Goal: Information Seeking & Learning: Learn about a topic

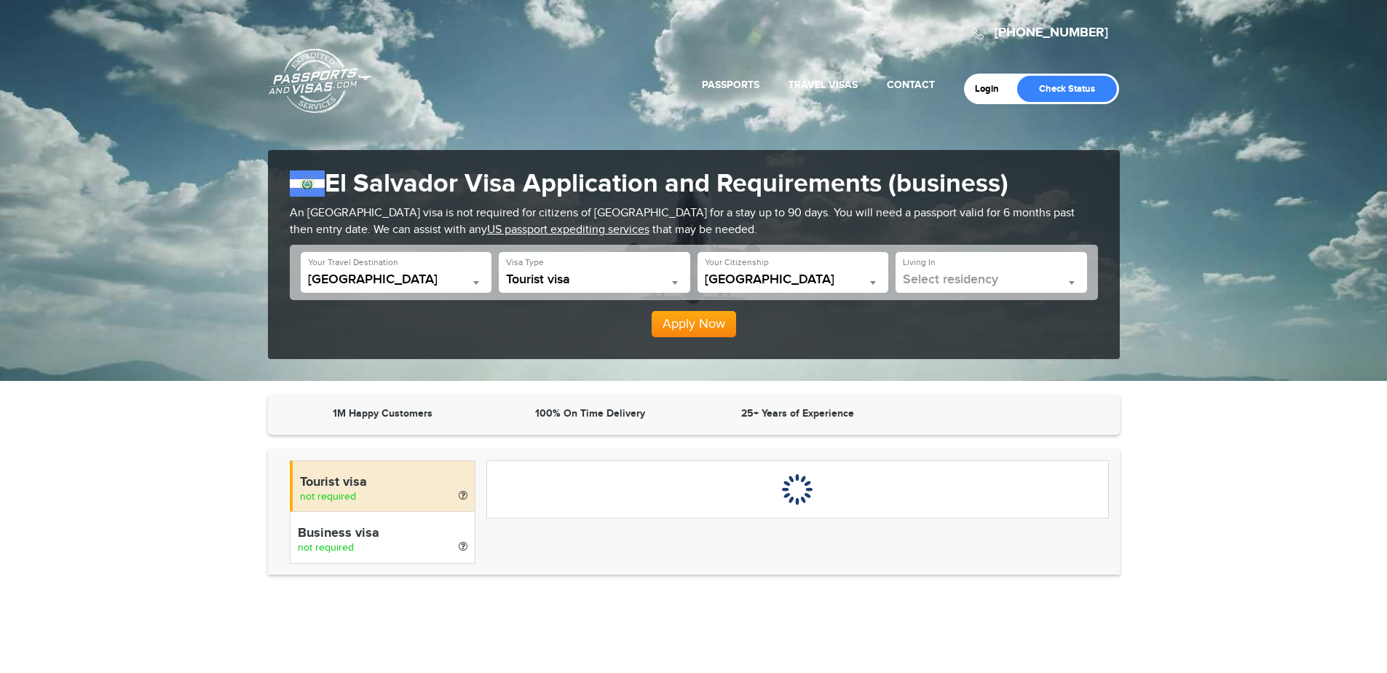
click at [677, 283] on b at bounding box center [675, 283] width 6 height 4
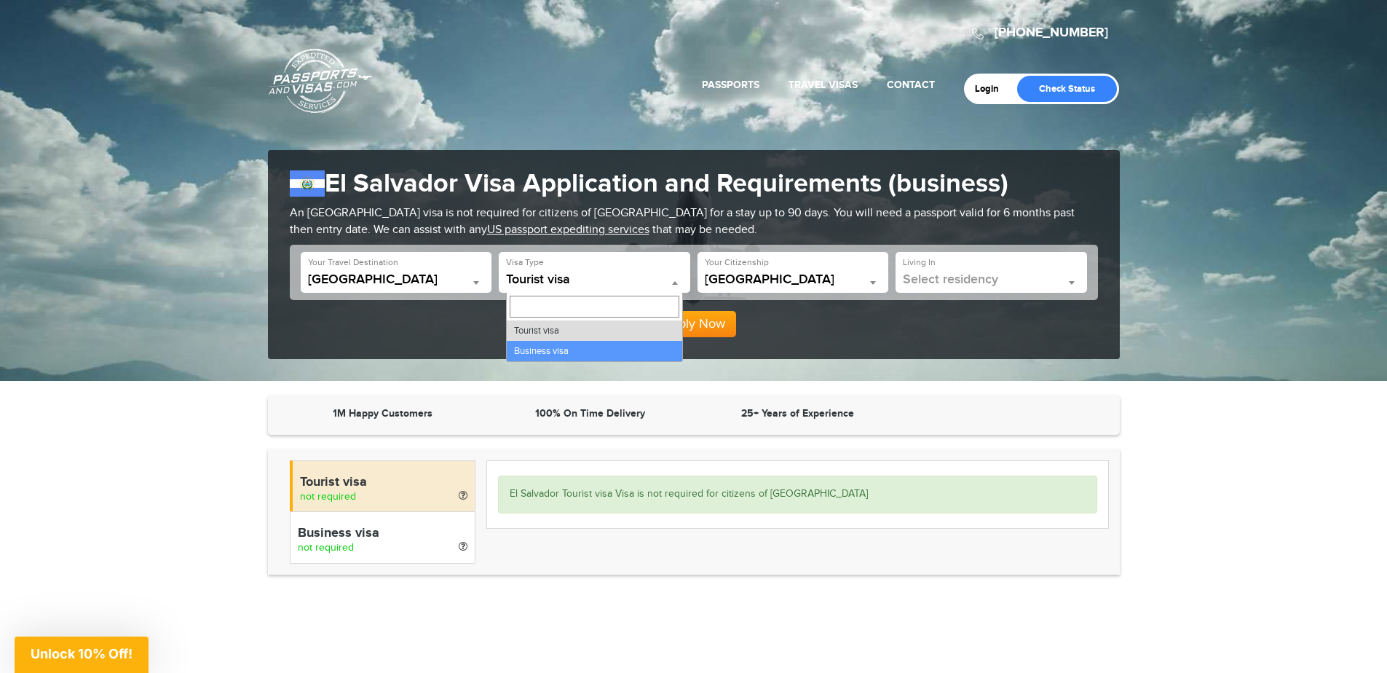
select select "*****"
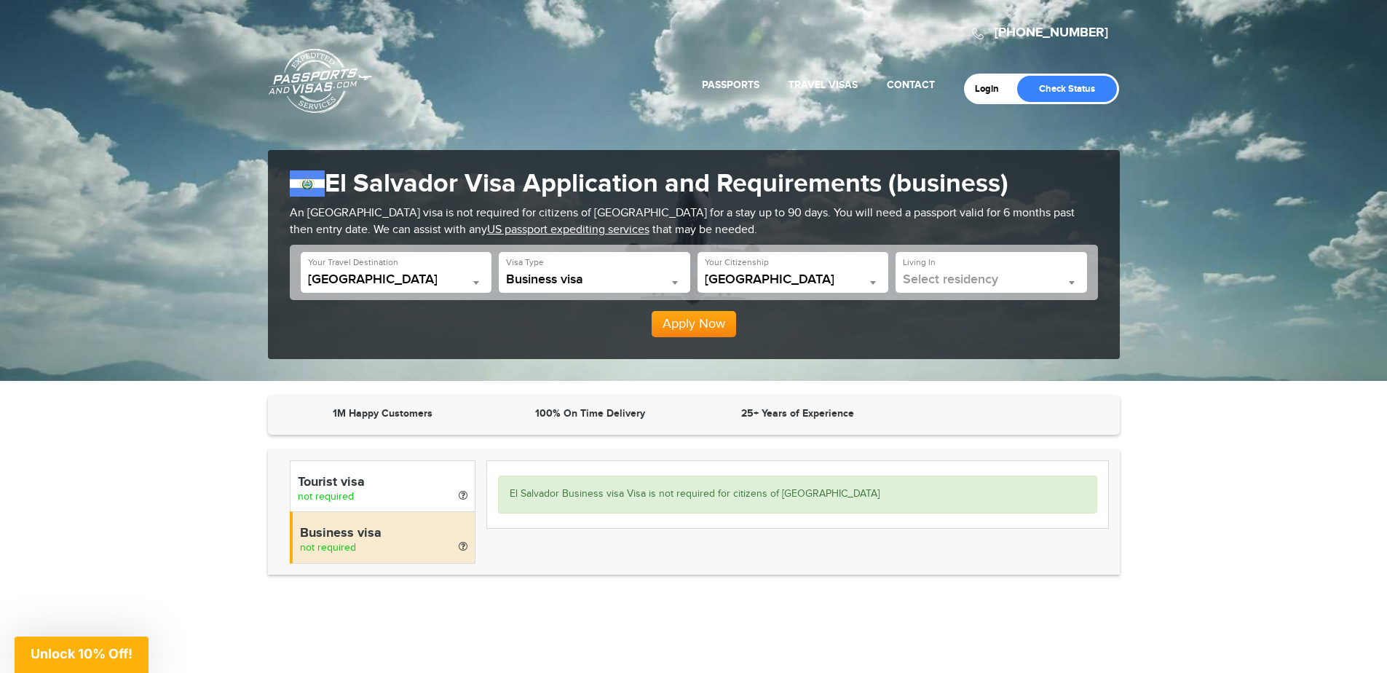
click at [1074, 280] on span at bounding box center [1072, 282] width 15 height 19
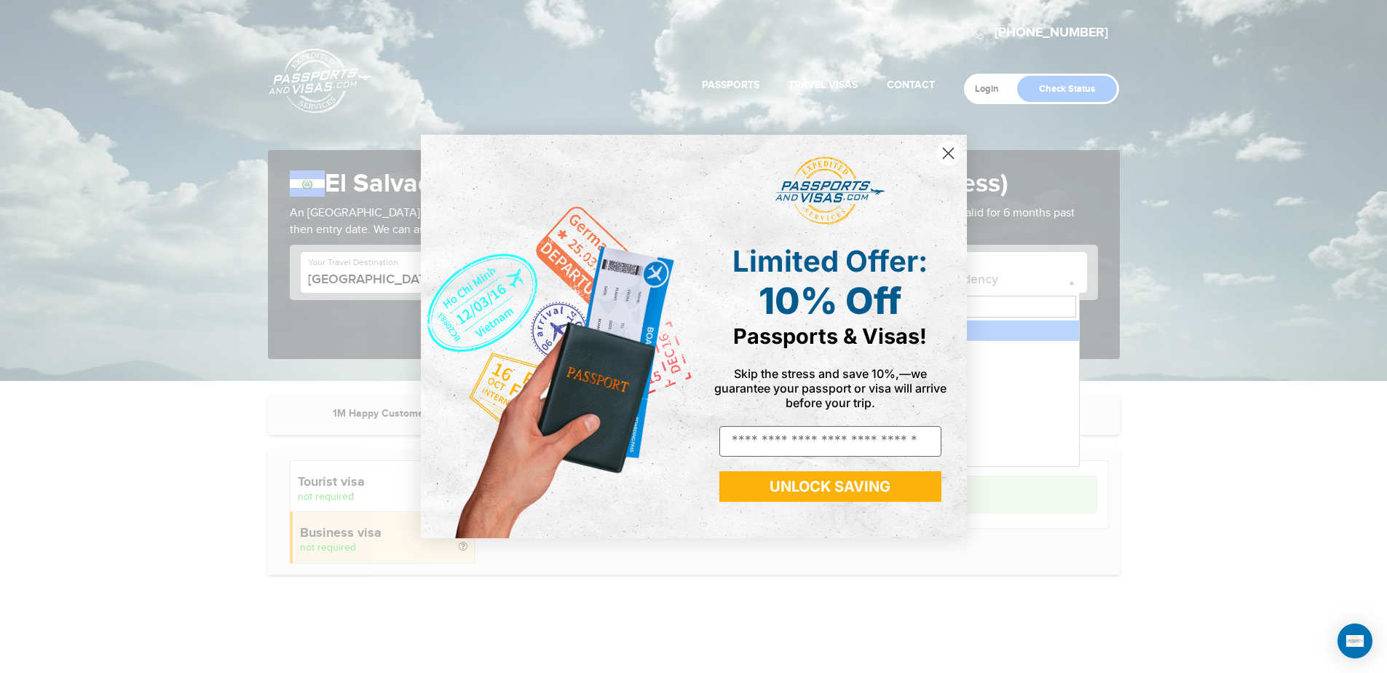
click at [946, 152] on icon "Close dialog" at bounding box center [948, 154] width 10 height 10
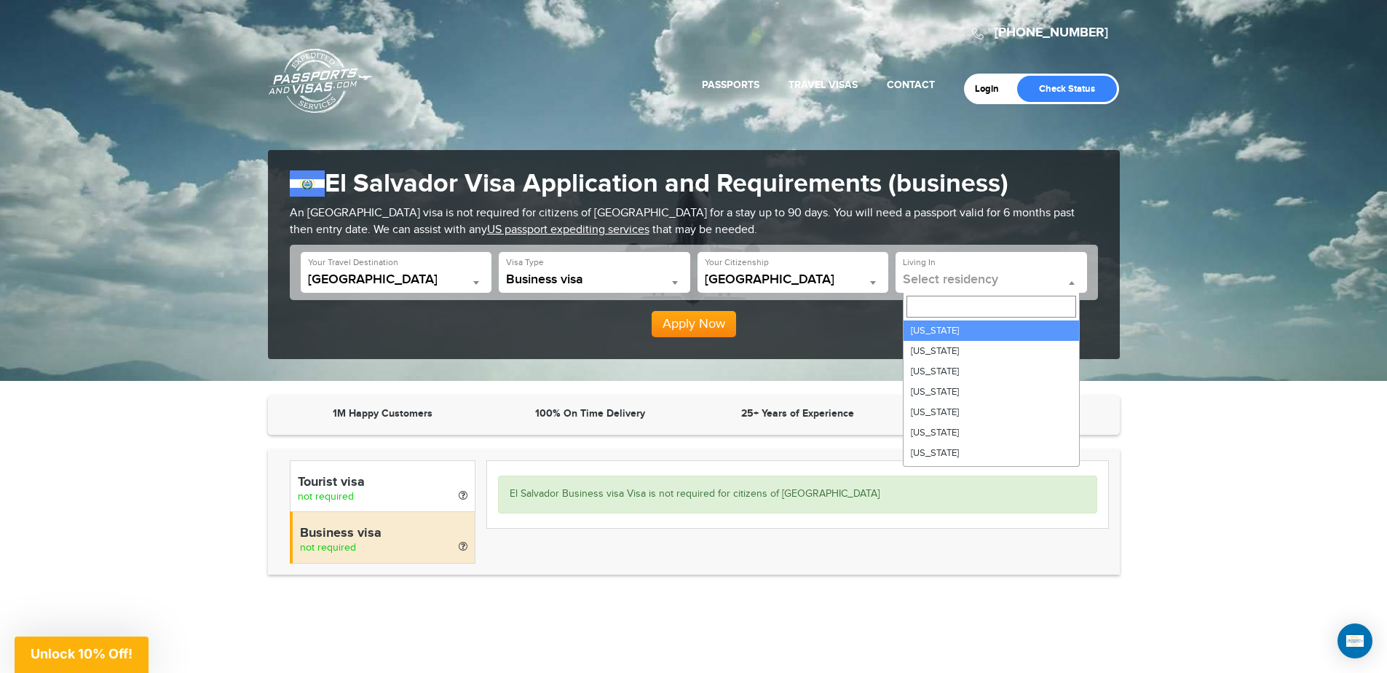
click at [1074, 283] on b at bounding box center [1072, 283] width 6 height 4
select select "**"
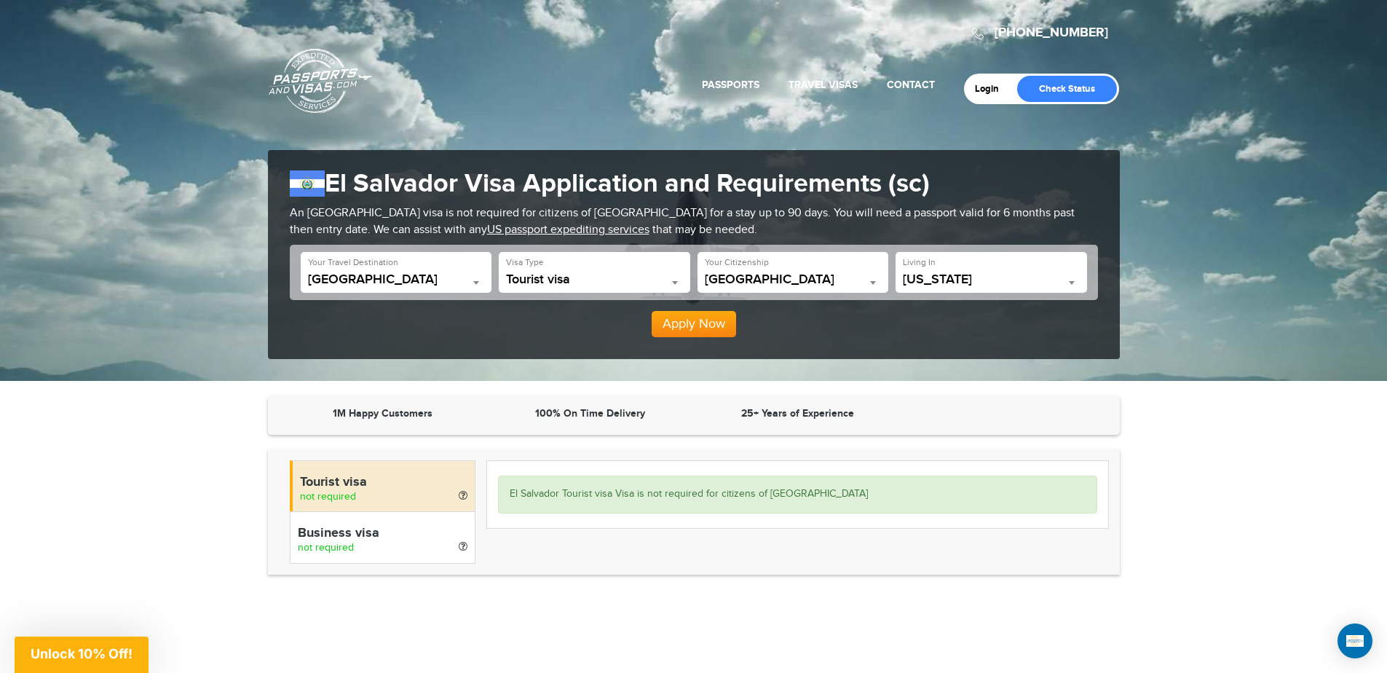
click at [342, 542] on span "not required" at bounding box center [326, 548] width 56 height 12
select select "*****"
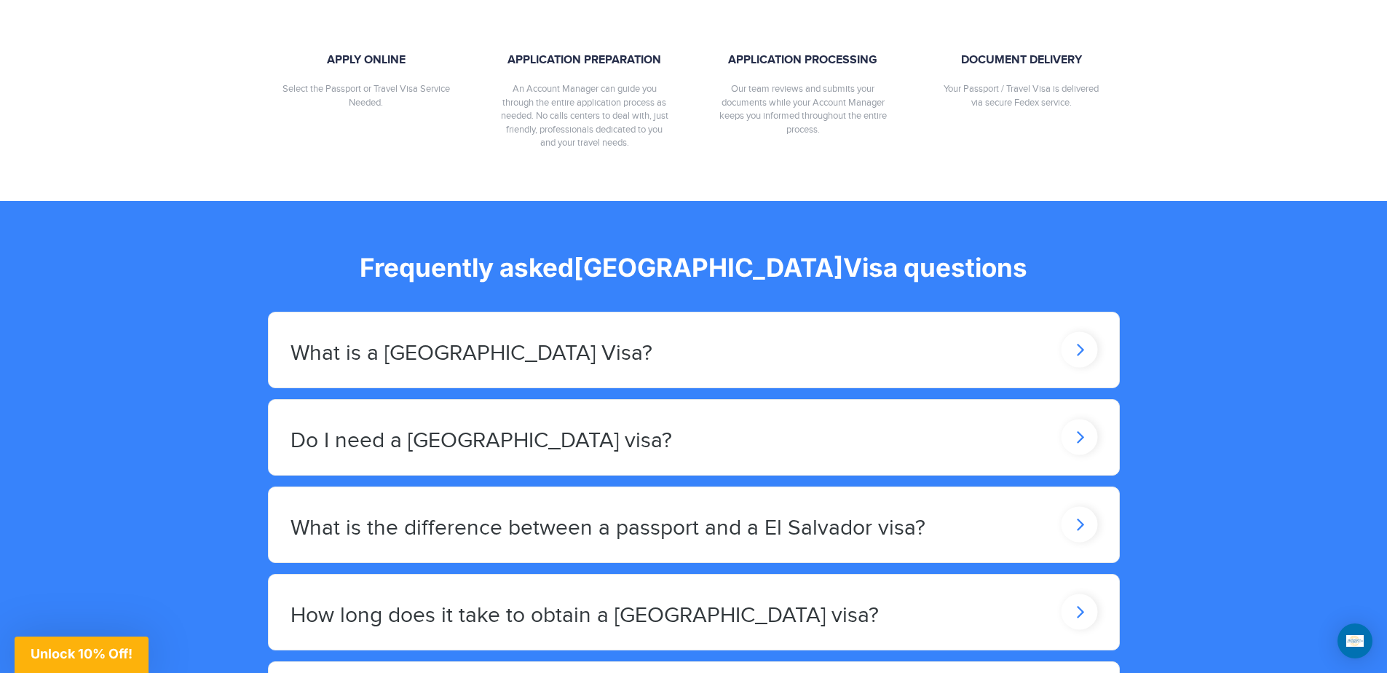
scroll to position [1019, 0]
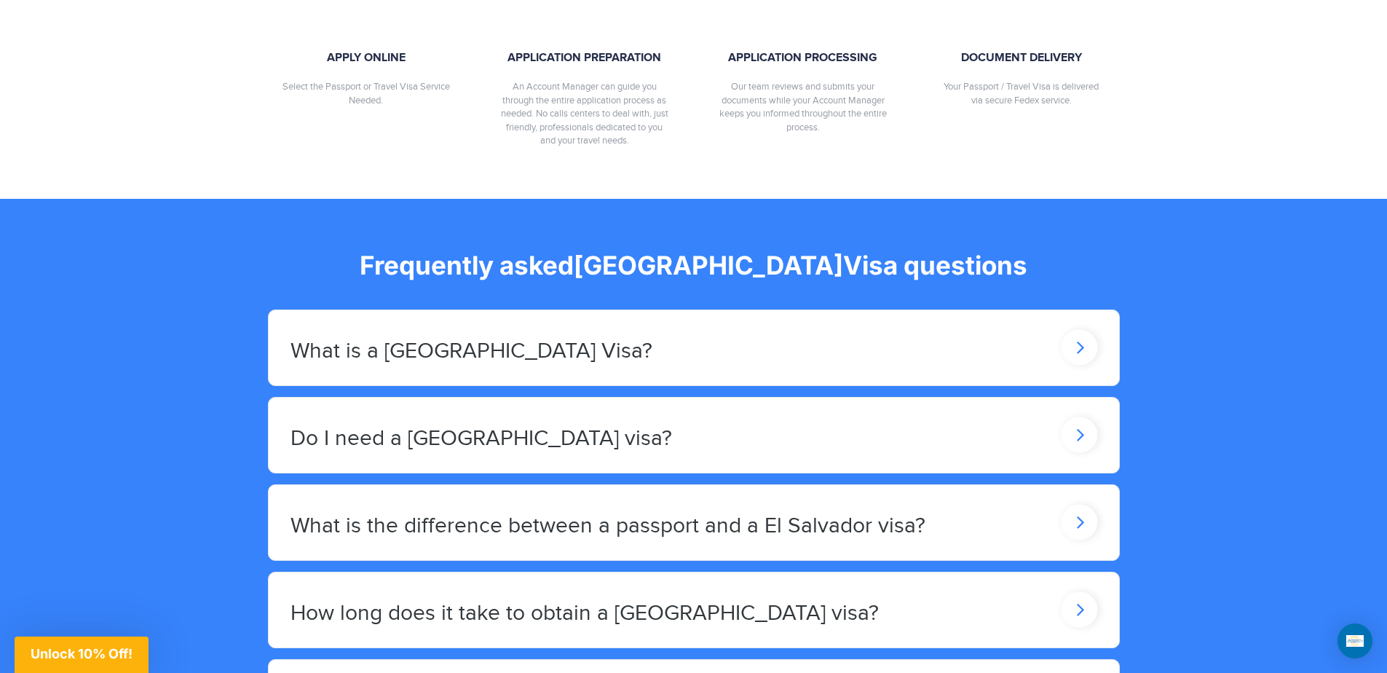
click at [372, 347] on h2 "What is a [GEOGRAPHIC_DATA] Visa?" at bounding box center [472, 351] width 362 height 24
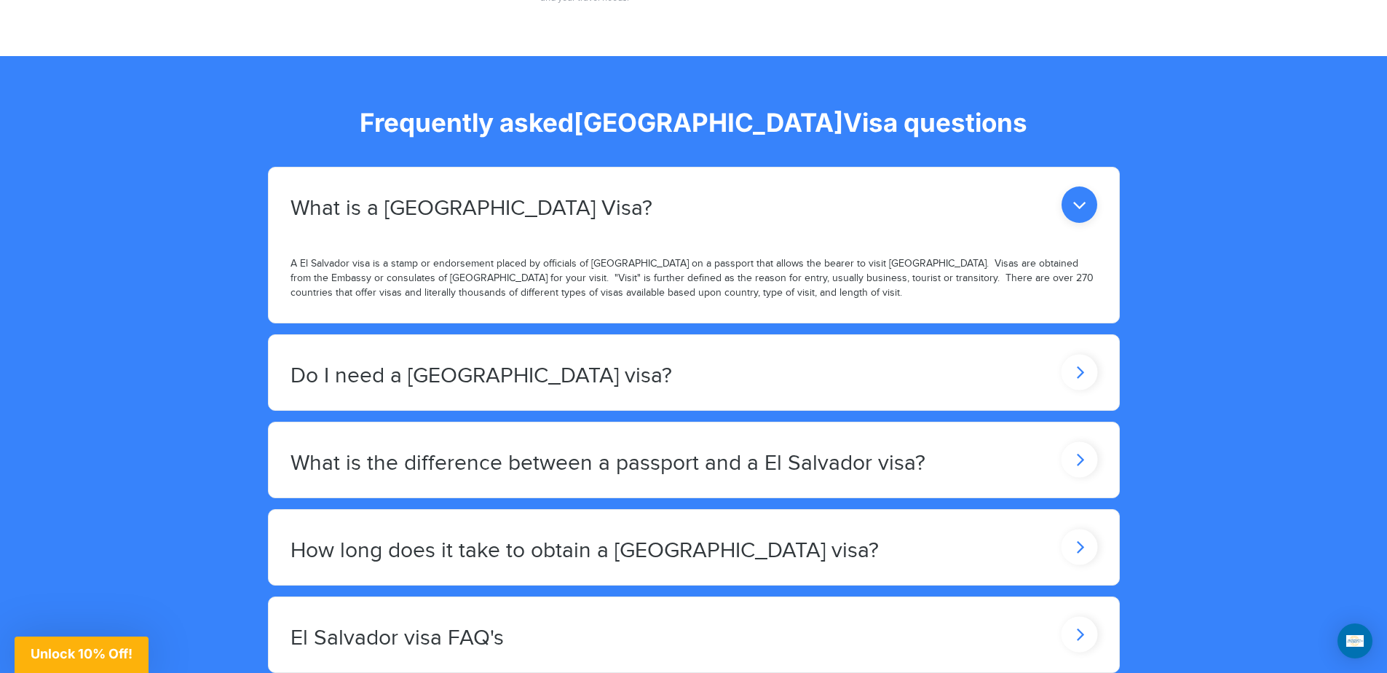
scroll to position [1165, 0]
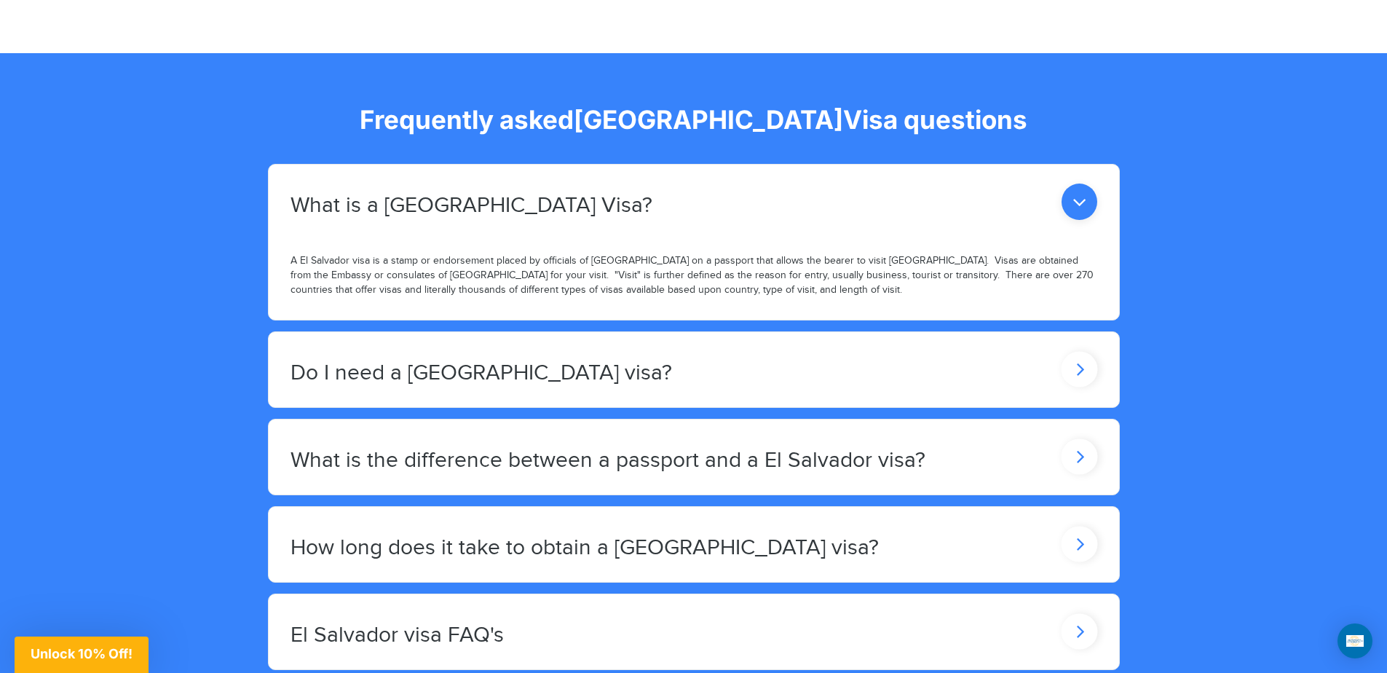
click at [542, 218] on h2 "Do I need a [GEOGRAPHIC_DATA] visa?" at bounding box center [472, 206] width 362 height 24
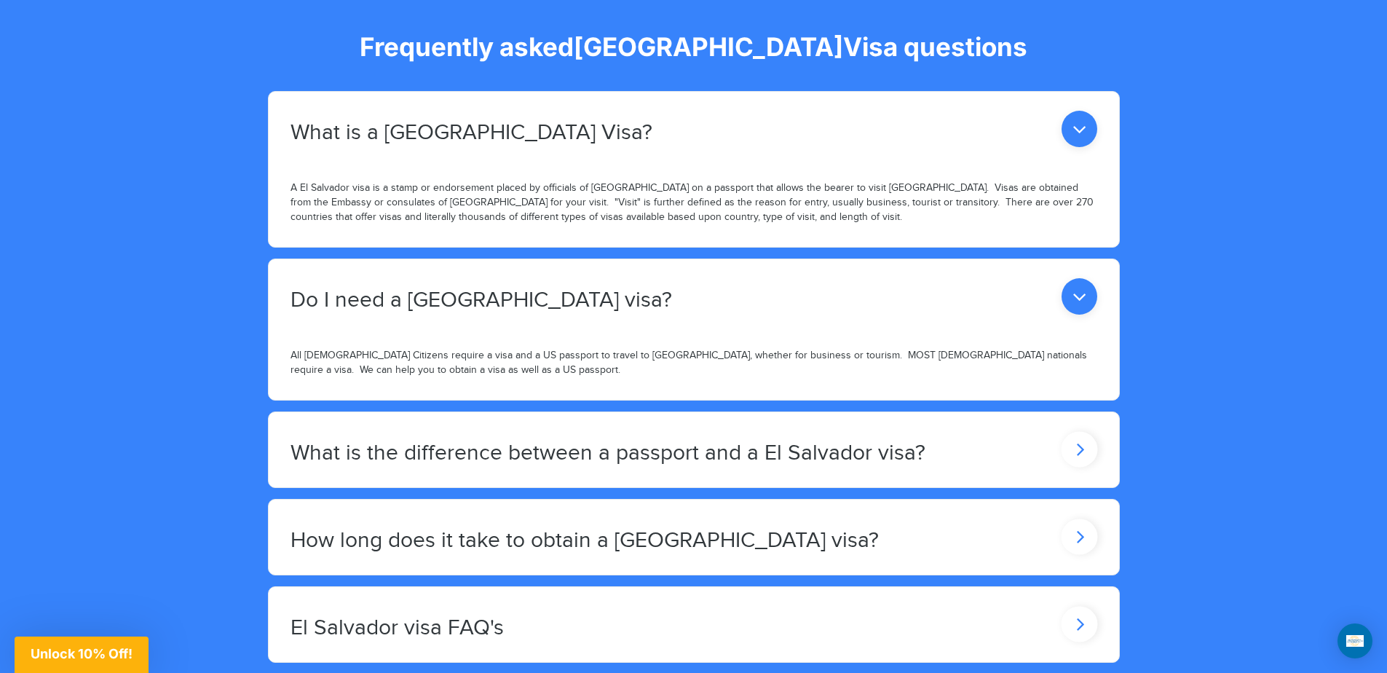
scroll to position [1311, 0]
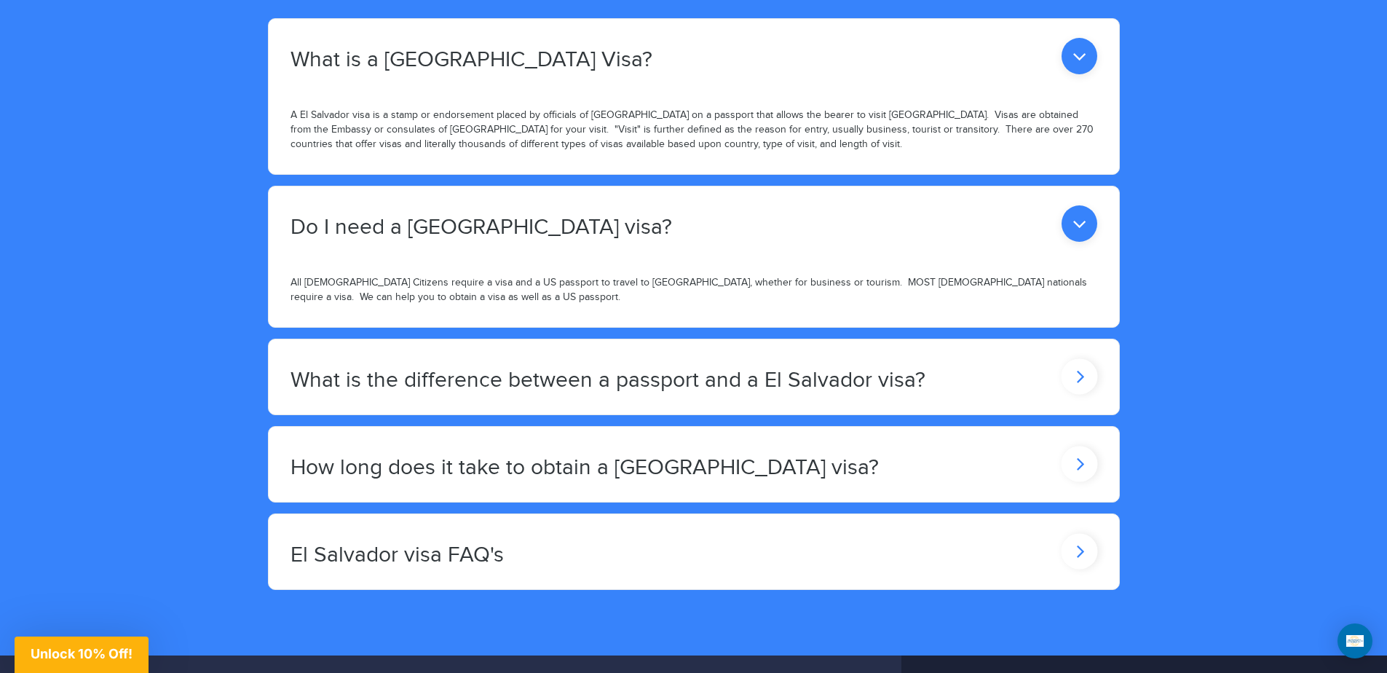
click at [370, 72] on h2 "How long does it take to obtain a [GEOGRAPHIC_DATA] visa?" at bounding box center [472, 60] width 362 height 24
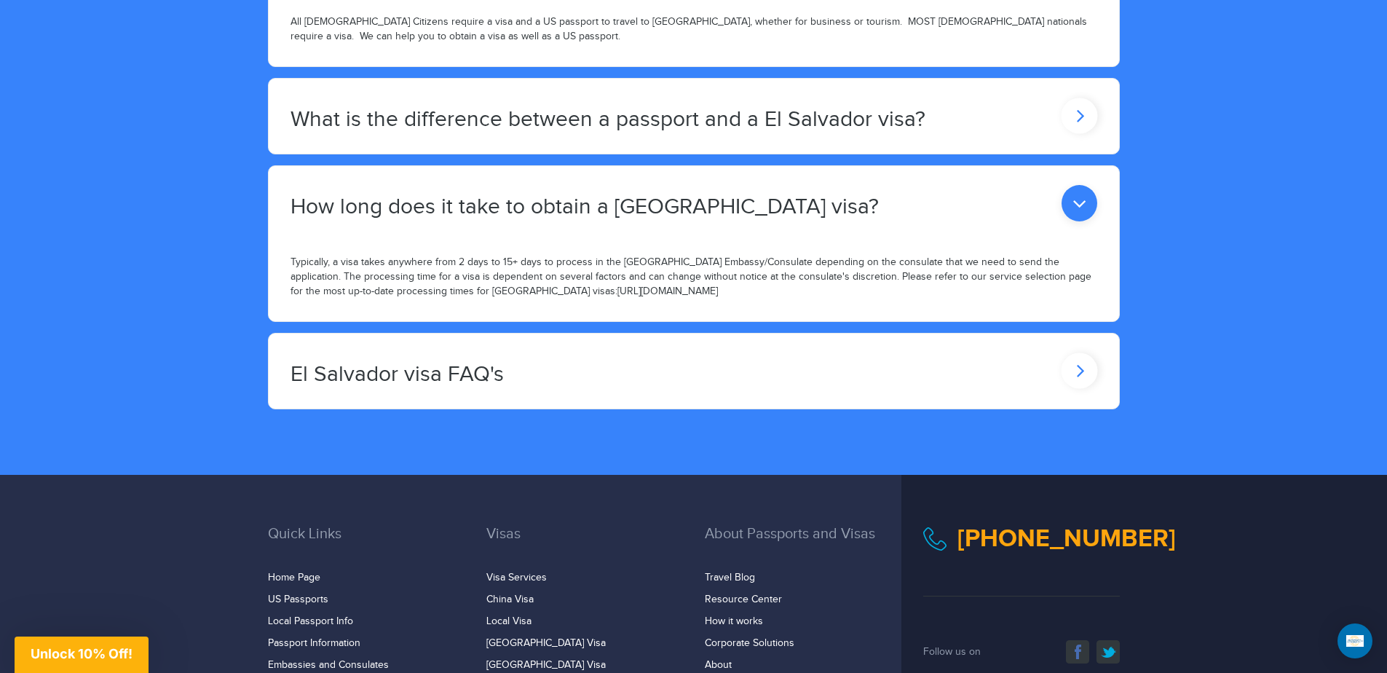
scroll to position [1602, 0]
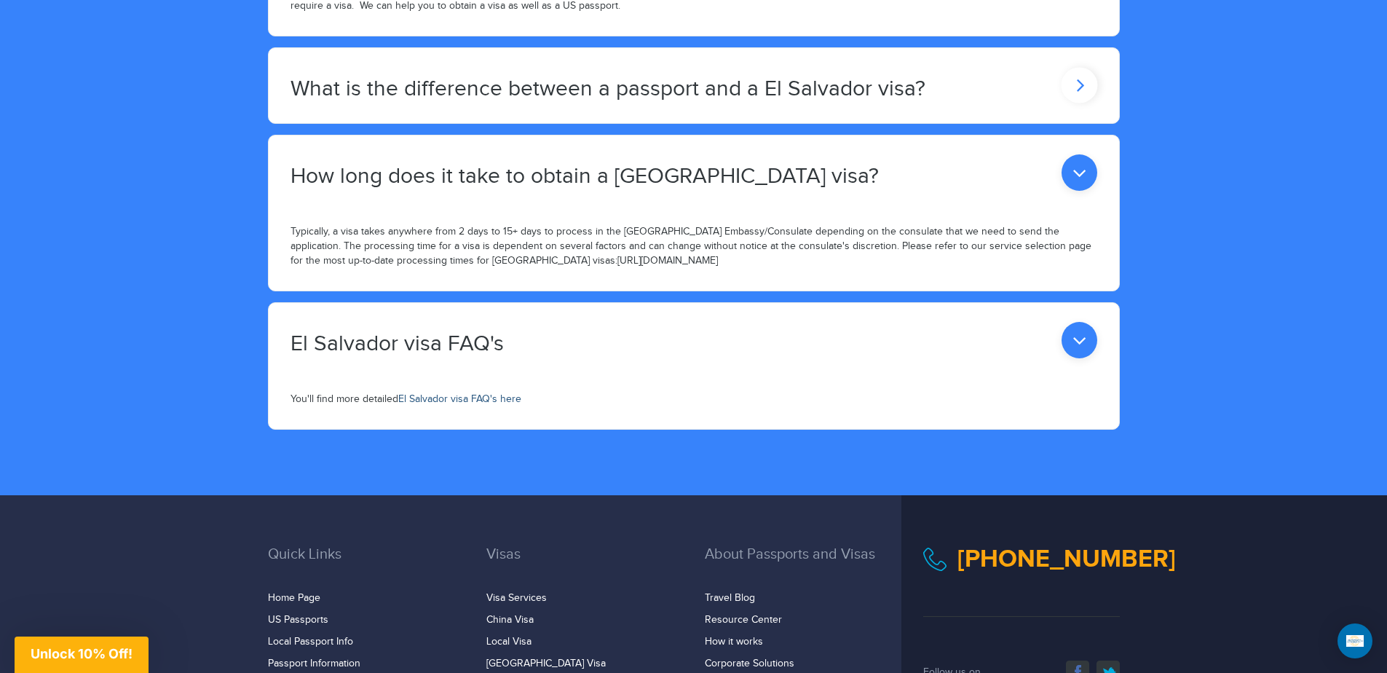
click at [441, 403] on link "El Salvador visa FAQ's here" at bounding box center [459, 399] width 123 height 12
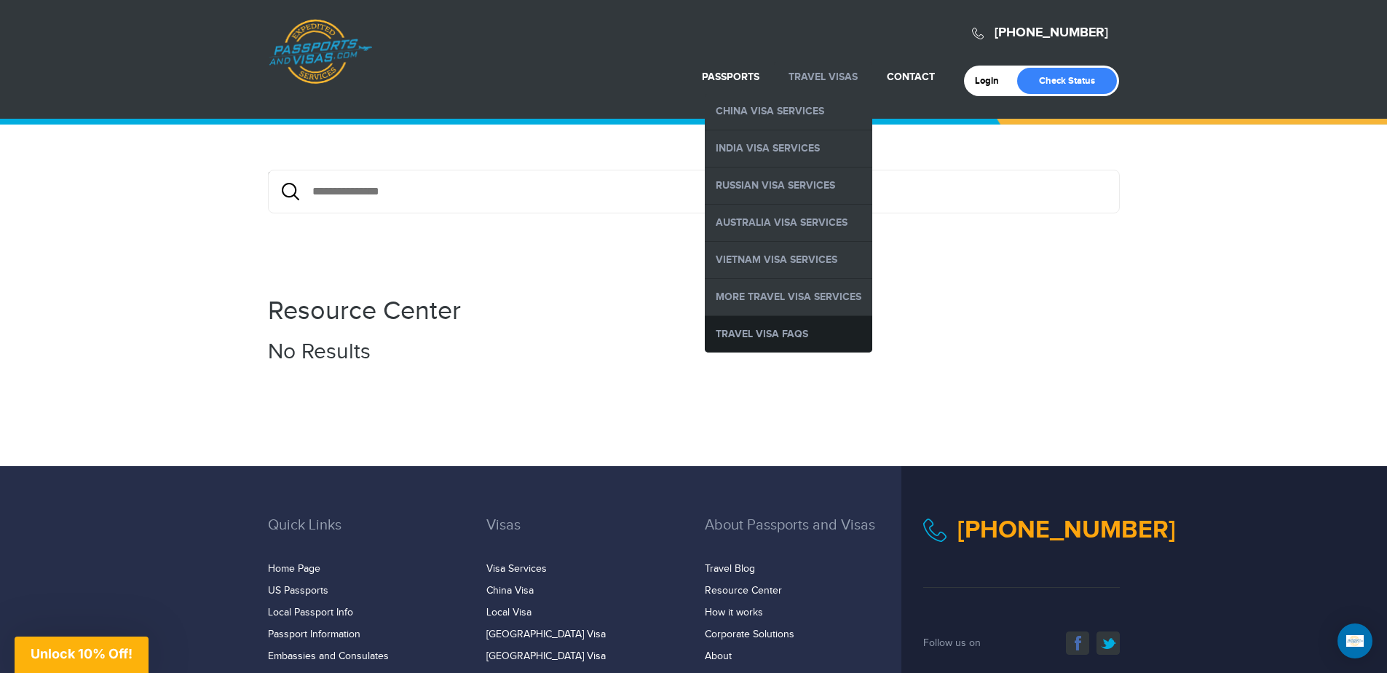
click at [776, 331] on link "Travel Visa FAQs" at bounding box center [788, 334] width 167 height 36
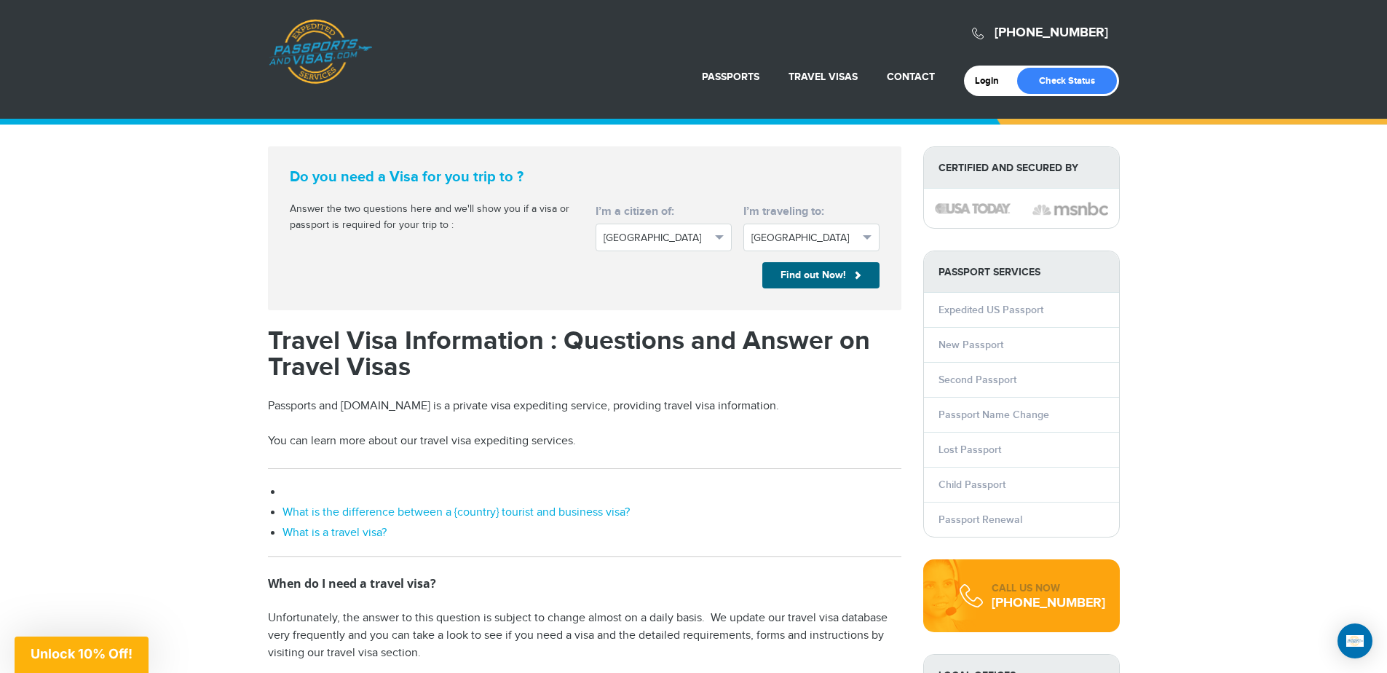
click at [365, 492] on link "When do I need a travel visa?" at bounding box center [357, 492] width 148 height 14
